Goal: Transaction & Acquisition: Obtain resource

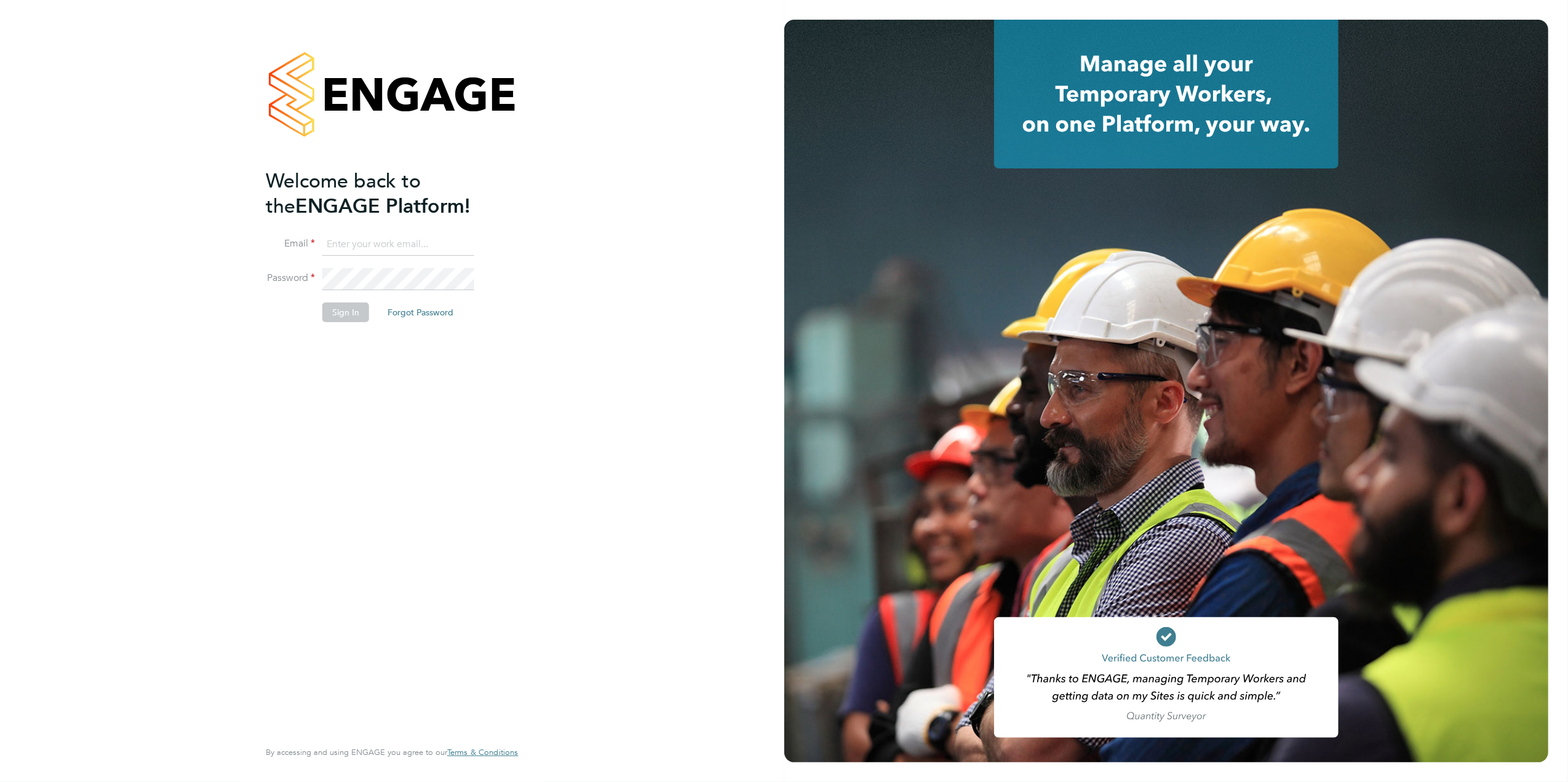
type input "[PERSON_NAME][EMAIL_ADDRESS][DOMAIN_NAME][PERSON_NAME]"
click at [341, 319] on button "Sign In" at bounding box center [345, 313] width 46 height 20
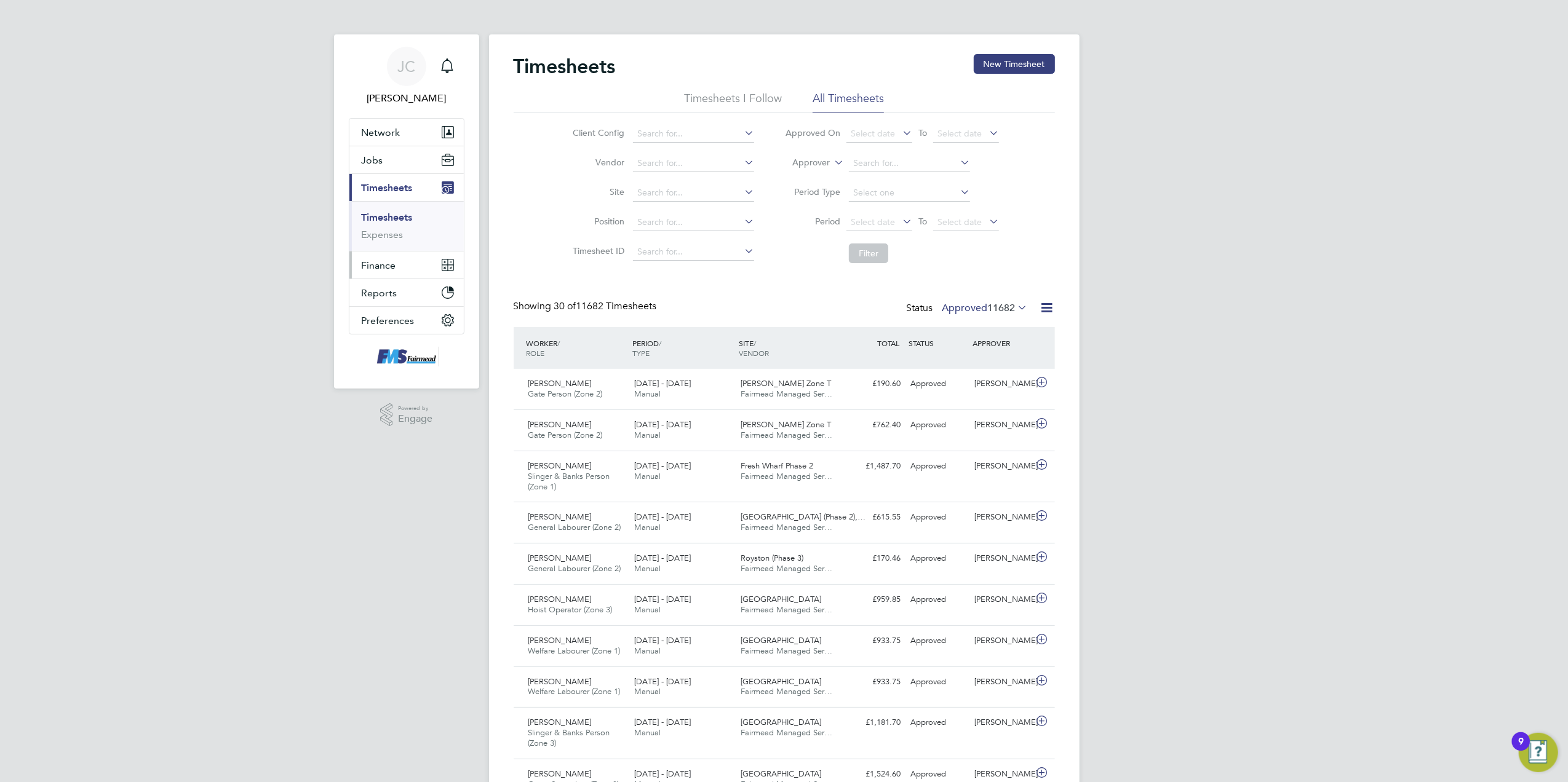
click at [400, 262] on button "Finance" at bounding box center [406, 265] width 115 height 27
click at [402, 247] on link "Invoices & Credit Notes" at bounding box center [400, 251] width 77 height 24
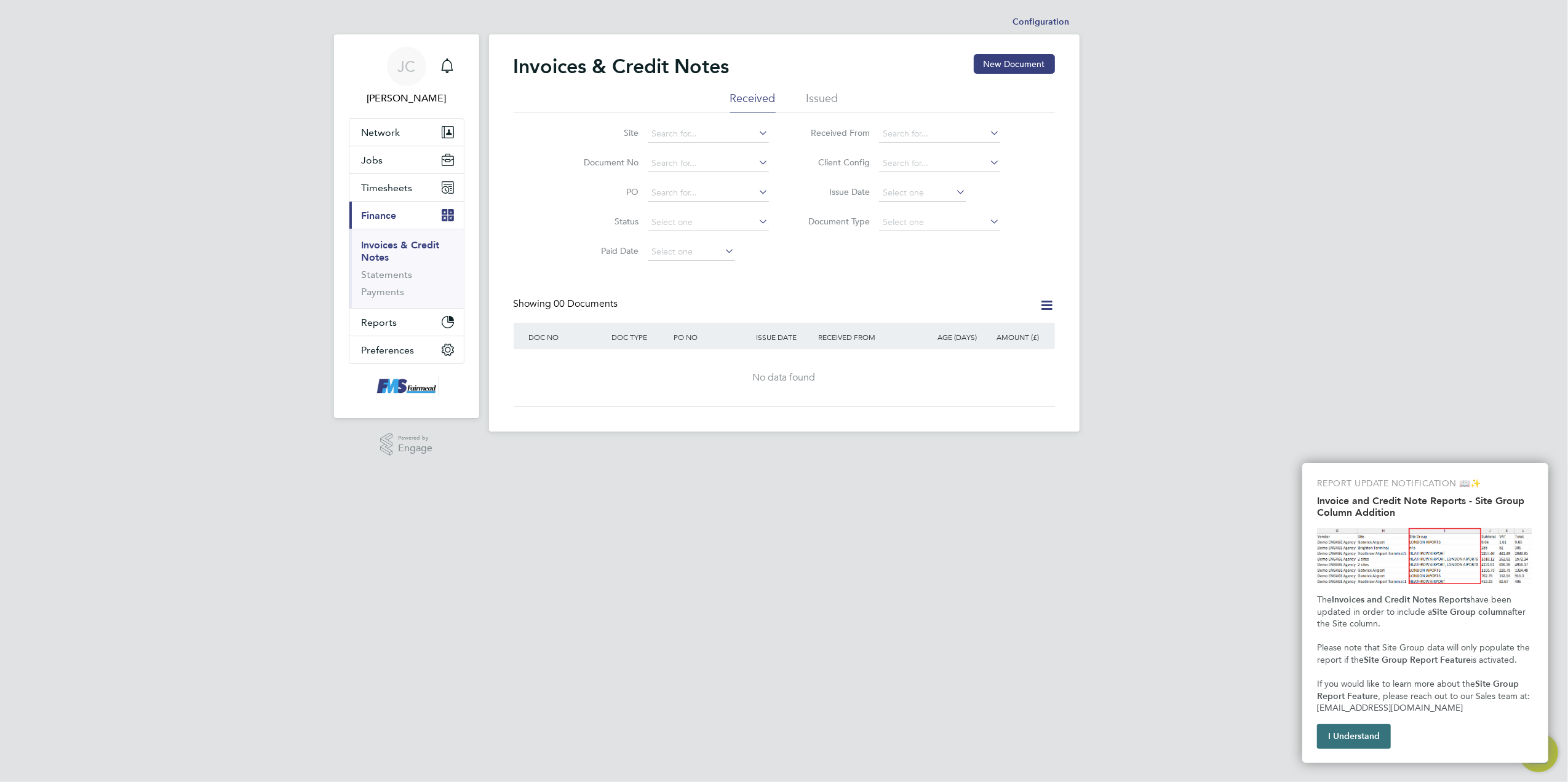
click at [1374, 739] on button "I Understand" at bounding box center [1354, 737] width 74 height 25
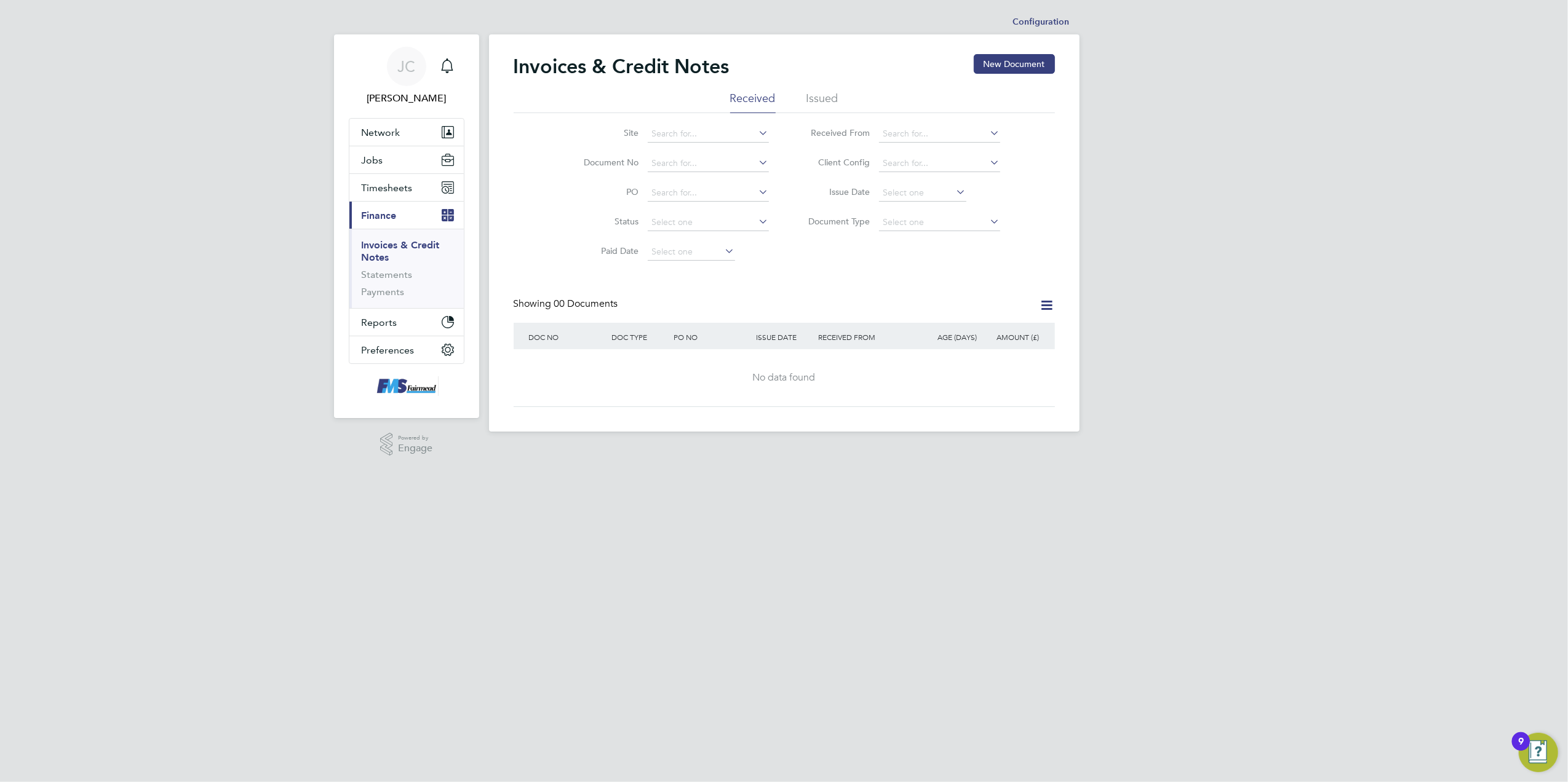
click at [825, 92] on li "Issued" at bounding box center [823, 102] width 32 height 22
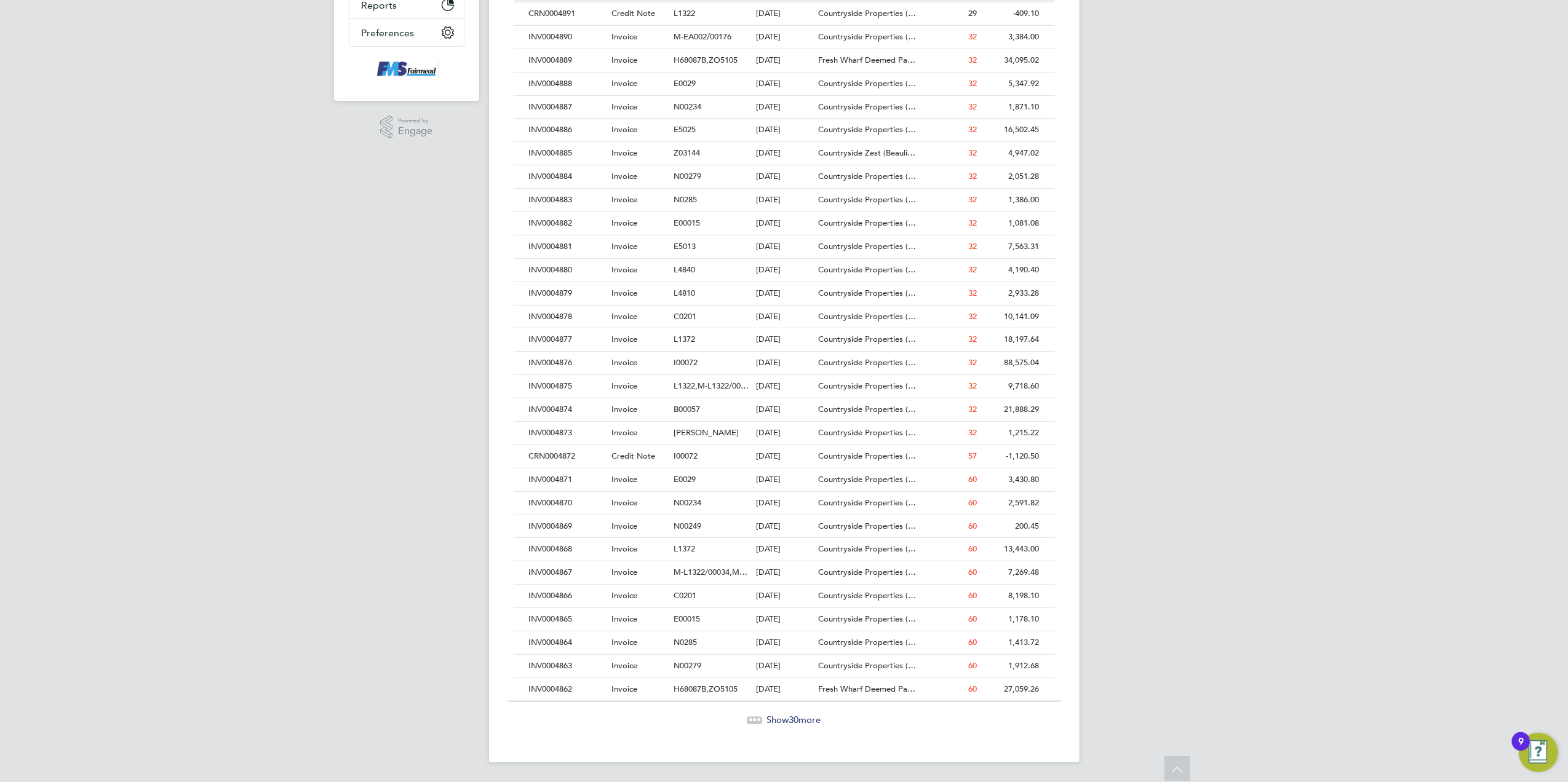
click at [754, 713] on icon at bounding box center [755, 720] width 15 height 15
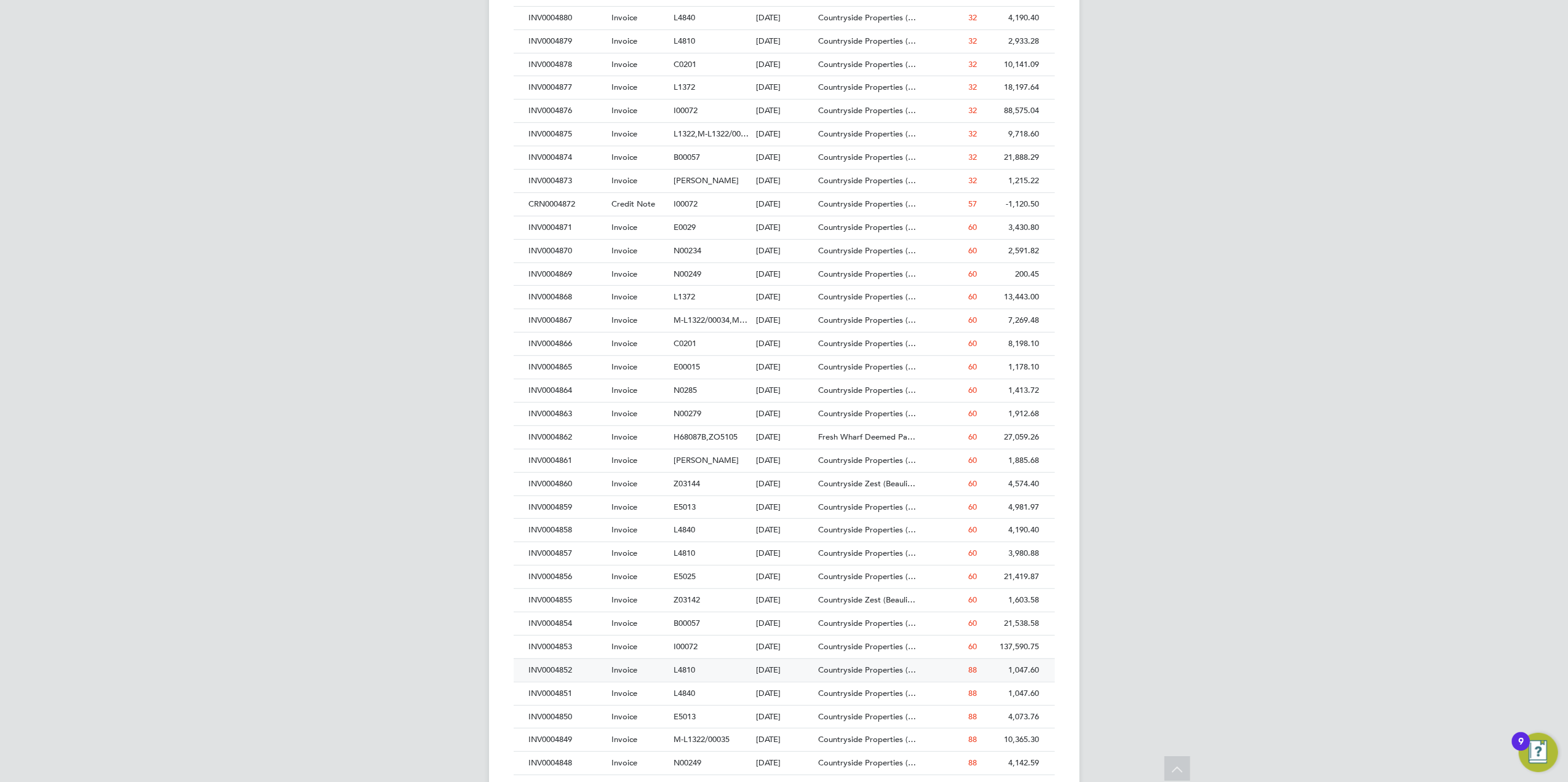
click at [628, 669] on div "Invoice" at bounding box center [639, 671] width 62 height 23
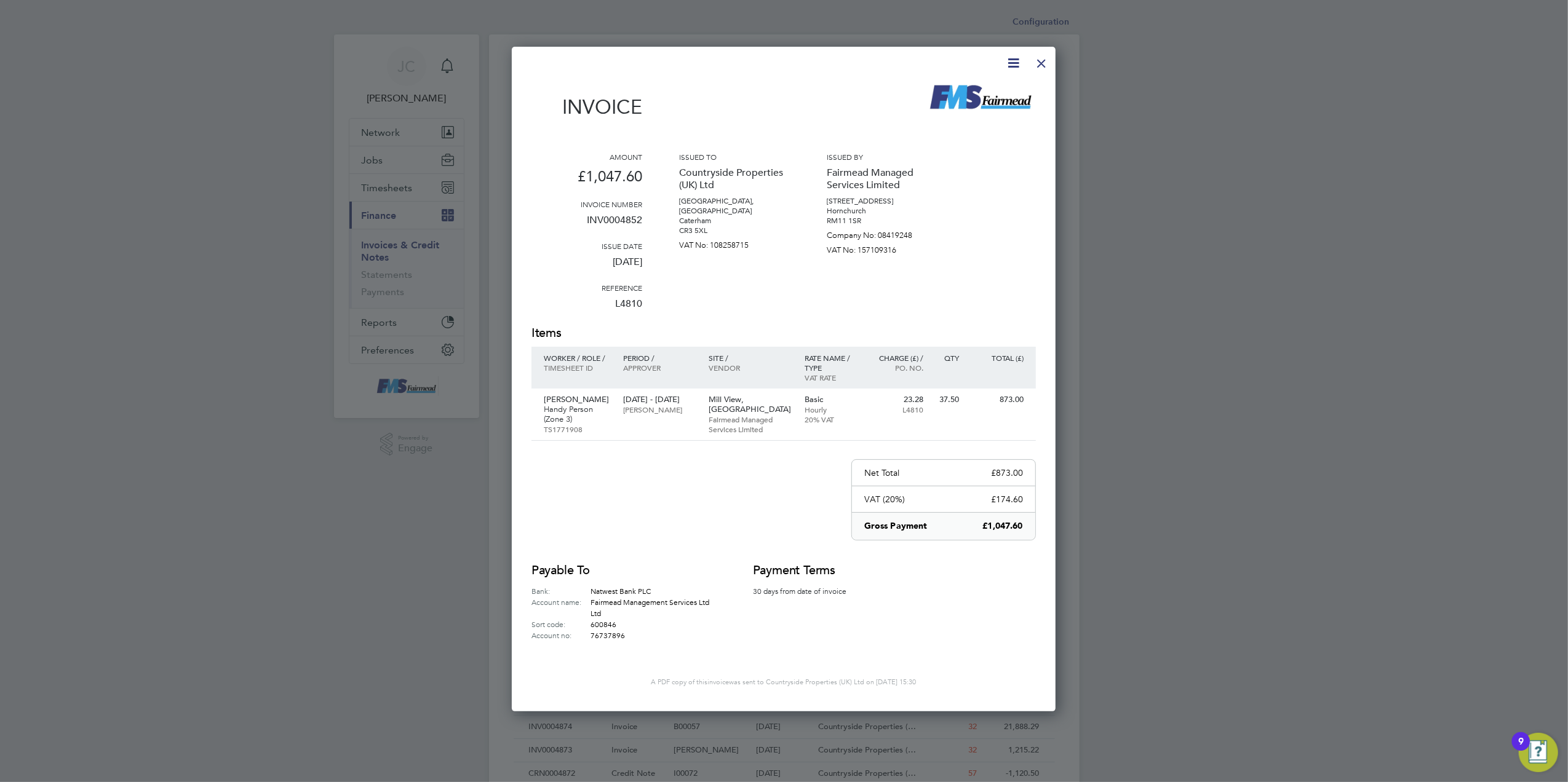
click at [1008, 61] on icon at bounding box center [1014, 63] width 15 height 15
click at [999, 93] on li "Download Invoice" at bounding box center [976, 92] width 85 height 17
click at [1038, 60] on div at bounding box center [1041, 60] width 22 height 22
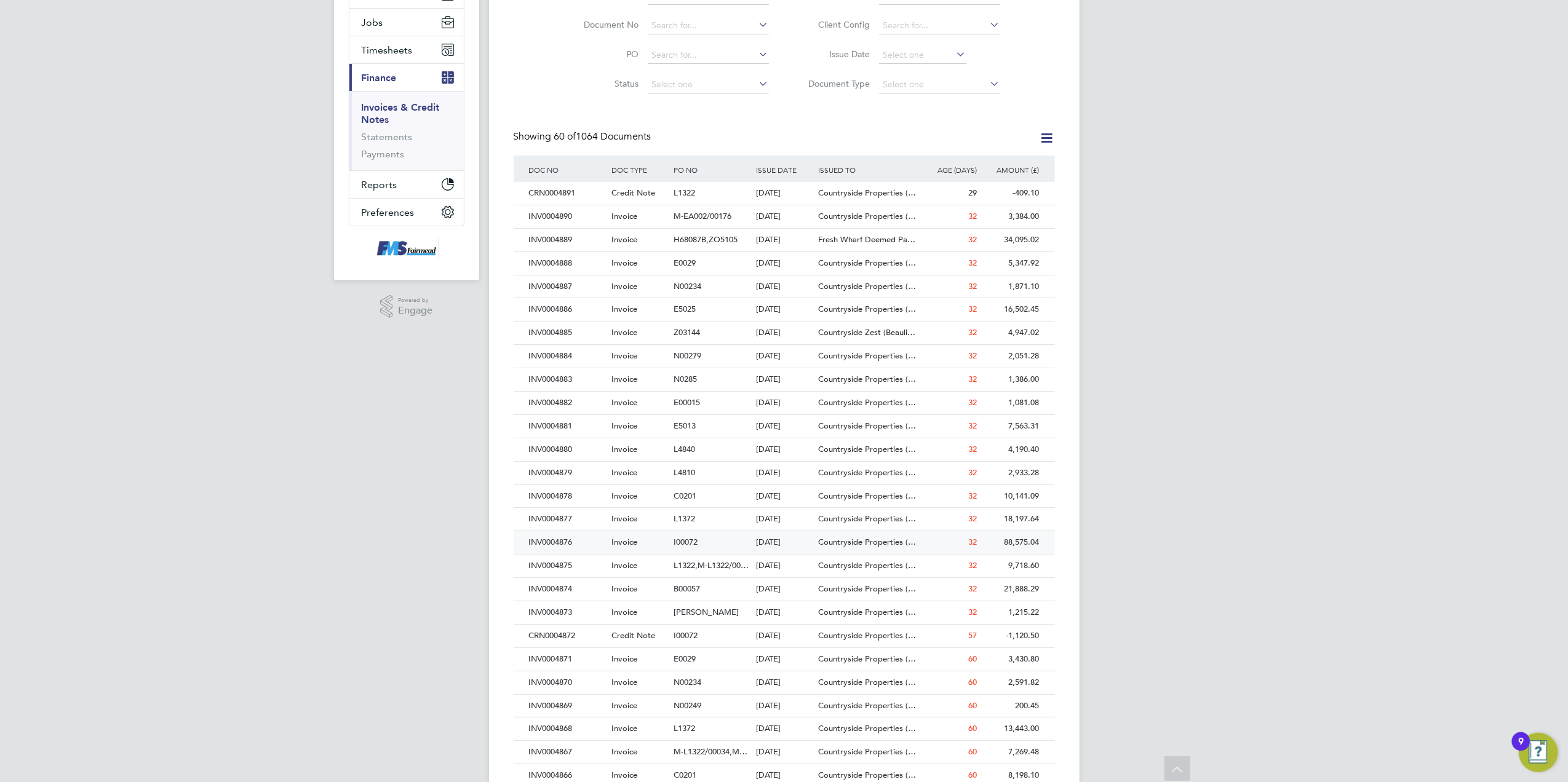
scroll to position [163, 0]
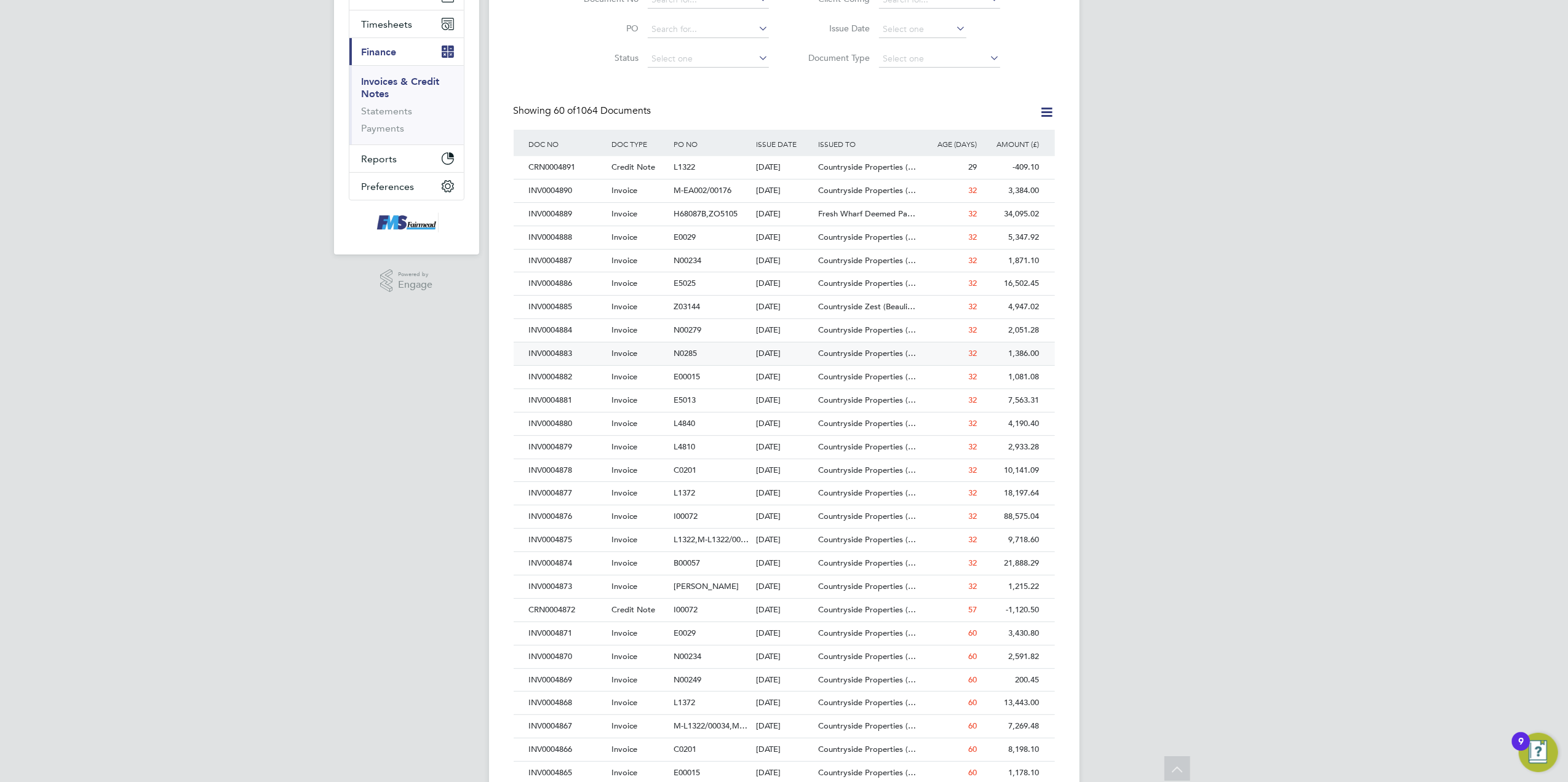
click at [1030, 352] on div "1,386.00" at bounding box center [1012, 354] width 62 height 23
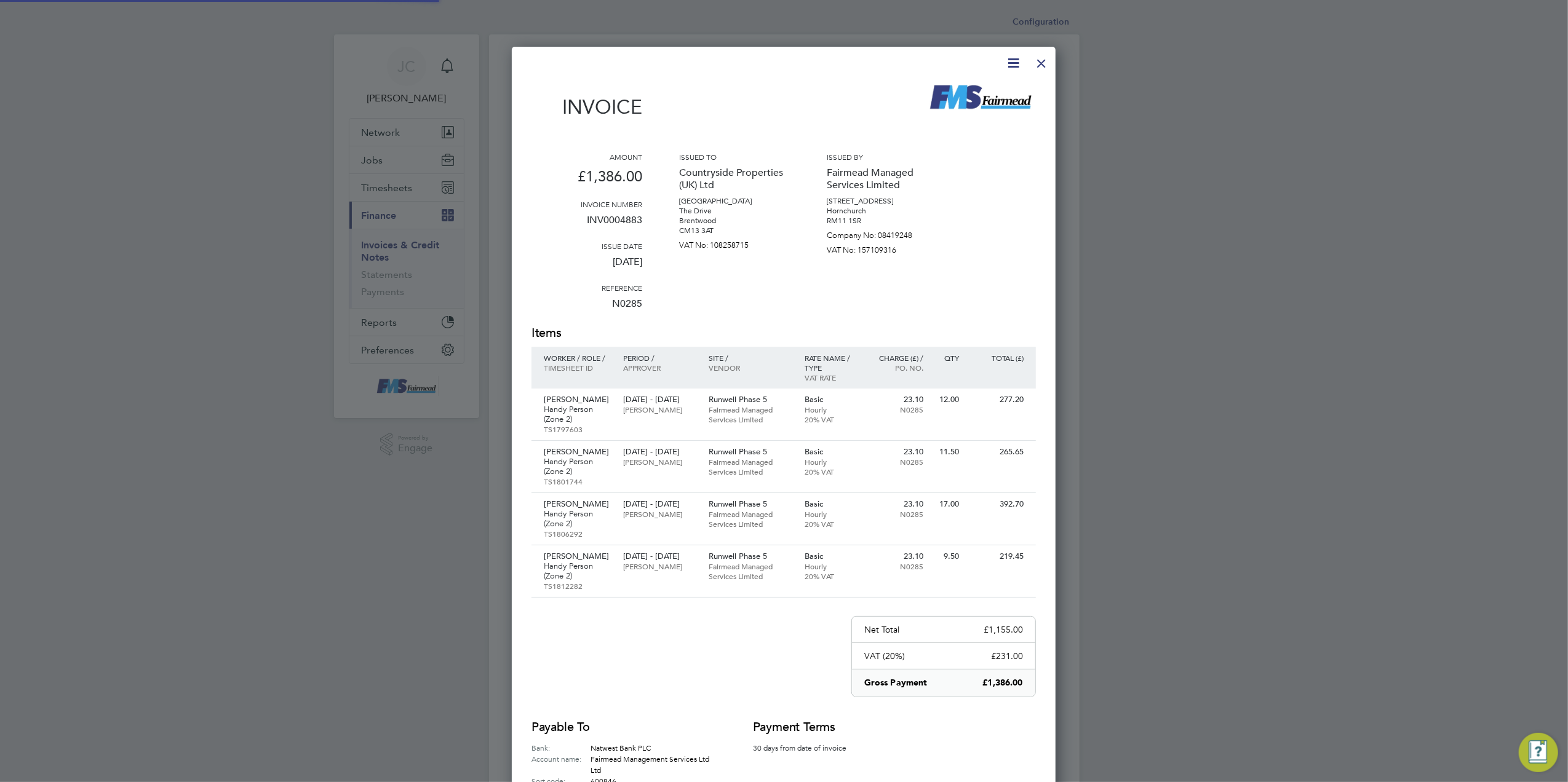
scroll to position [822, 545]
click at [1013, 66] on icon at bounding box center [1014, 63] width 15 height 15
click at [957, 87] on li "Download Invoice" at bounding box center [976, 92] width 85 height 17
click at [1038, 61] on div at bounding box center [1041, 60] width 22 height 22
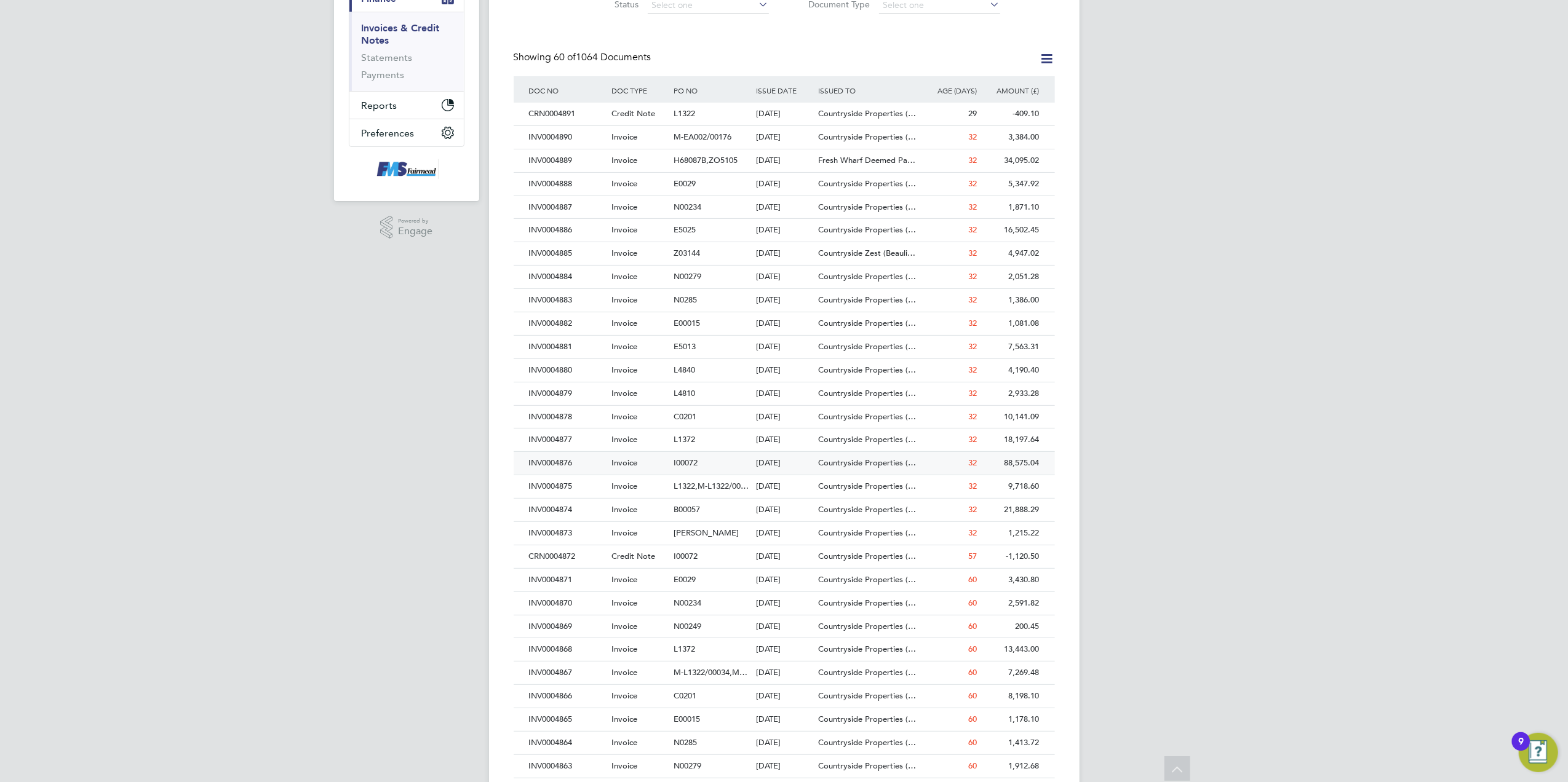
scroll to position [246, 0]
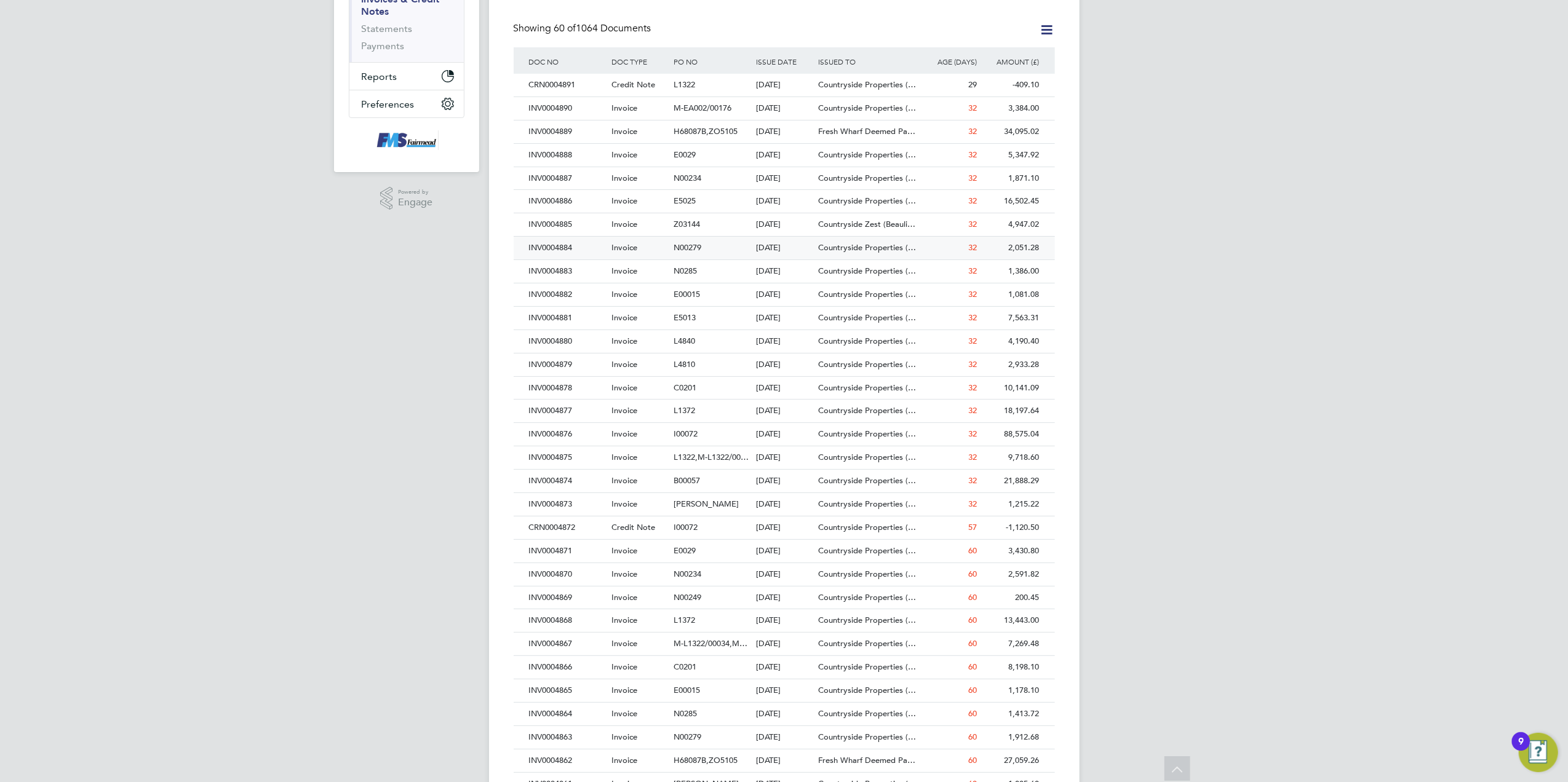
click at [1007, 240] on div "2,051.28" at bounding box center [1012, 248] width 62 height 23
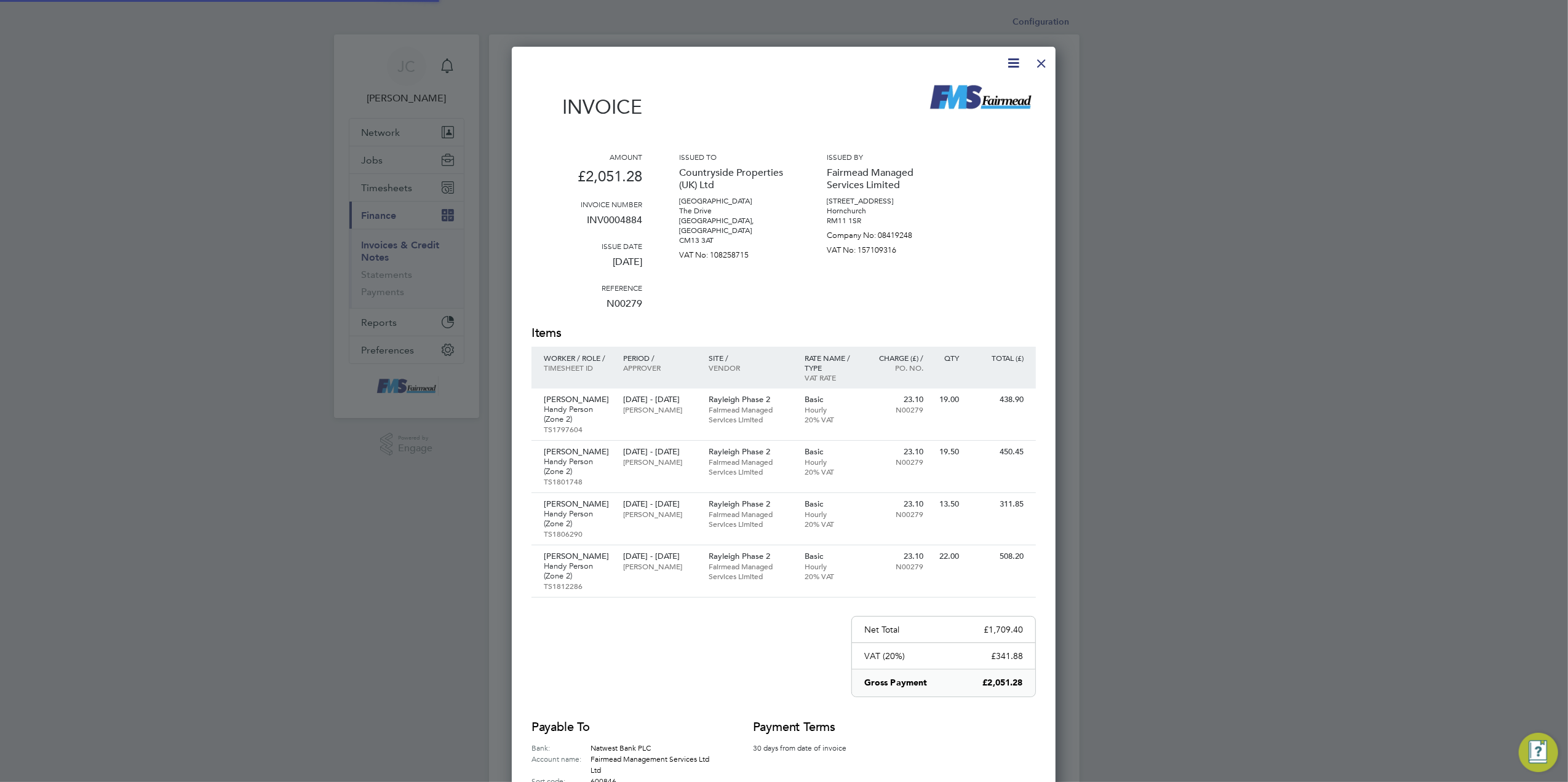
scroll to position [822, 545]
